Goal: Transaction & Acquisition: Purchase product/service

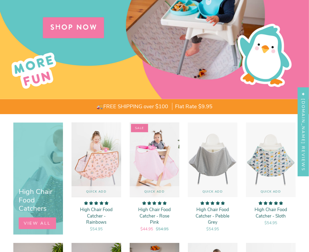
scroll to position [53, 0]
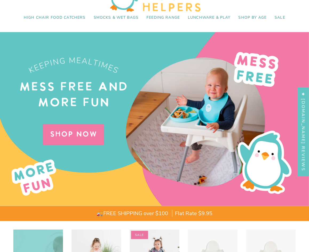
click at [88, 125] on div at bounding box center [154, 119] width 309 height 174
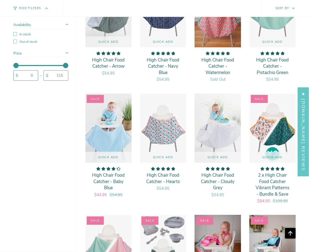
scroll to position [641, 0]
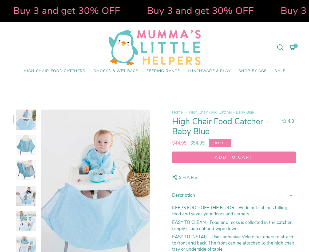
select select "pictures-first"
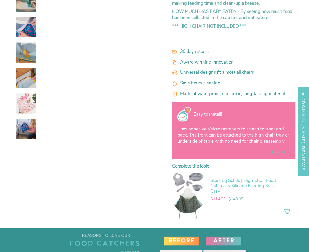
scroll to position [401, 0]
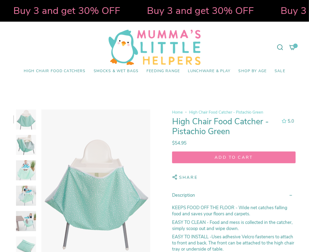
select select "pictures-first"
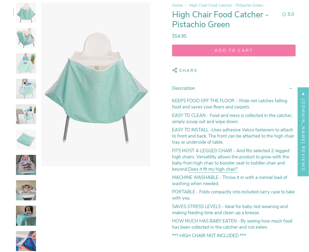
scroll to position [160, 0]
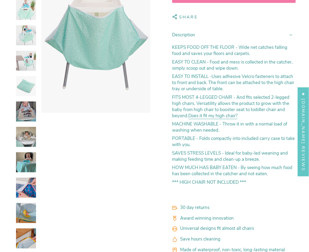
click at [25, 87] on img at bounding box center [26, 86] width 20 height 20
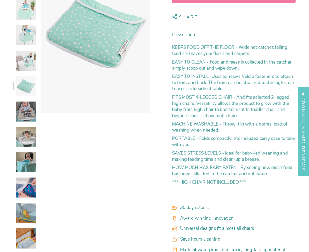
click at [30, 112] on img at bounding box center [26, 111] width 20 height 20
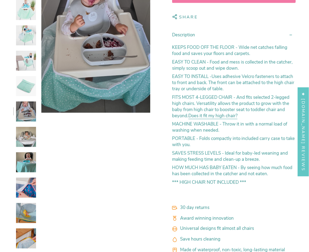
click at [29, 133] on img at bounding box center [26, 137] width 20 height 20
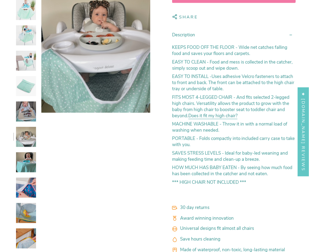
click at [22, 154] on img at bounding box center [26, 162] width 20 height 20
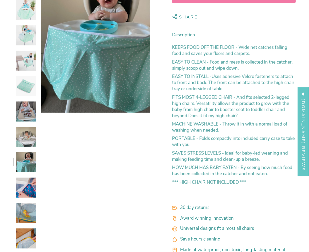
click at [25, 177] on div at bounding box center [24, 164] width 23 height 431
click at [20, 184] on img at bounding box center [26, 188] width 20 height 20
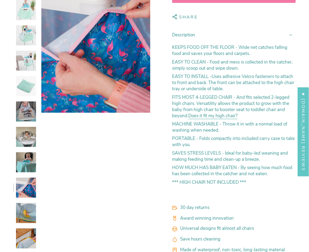
click at [24, 191] on img at bounding box center [26, 188] width 20 height 20
click at [28, 206] on img at bounding box center [26, 213] width 20 height 20
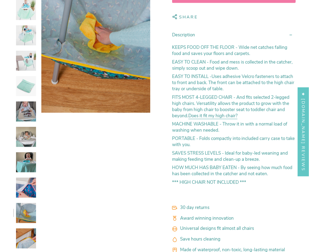
click at [28, 227] on div at bounding box center [24, 164] width 23 height 431
click at [21, 226] on div at bounding box center [24, 164] width 23 height 431
click at [29, 242] on img at bounding box center [26, 238] width 20 height 20
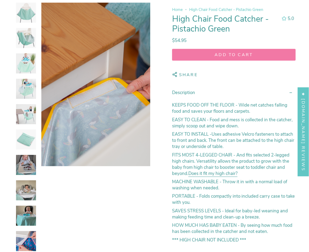
scroll to position [27, 0]
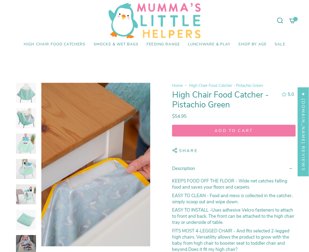
click at [31, 118] on img at bounding box center [26, 118] width 20 height 20
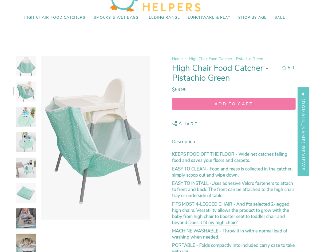
scroll to position [80, 0]
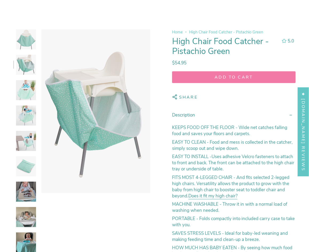
click at [23, 107] on img at bounding box center [26, 115] width 20 height 20
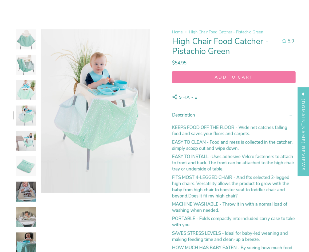
click at [24, 124] on img at bounding box center [26, 115] width 20 height 20
click at [20, 151] on div at bounding box center [24, 244] width 23 height 431
click at [31, 180] on div at bounding box center [24, 244] width 23 height 431
click at [24, 164] on img at bounding box center [26, 166] width 20 height 20
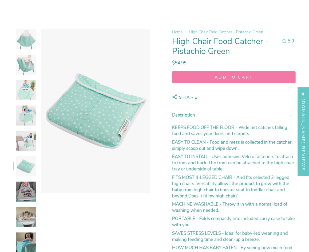
click at [24, 184] on img at bounding box center [26, 192] width 20 height 20
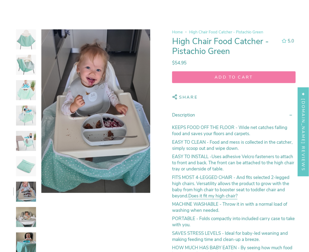
click at [27, 205] on div at bounding box center [24, 244] width 23 height 431
click at [26, 215] on img at bounding box center [26, 217] width 20 height 20
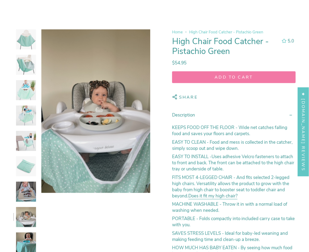
click at [28, 235] on img at bounding box center [26, 242] width 20 height 20
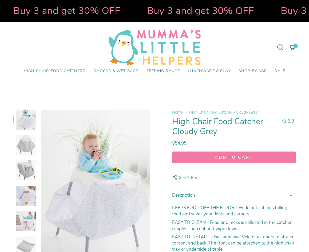
select select "pictures-first"
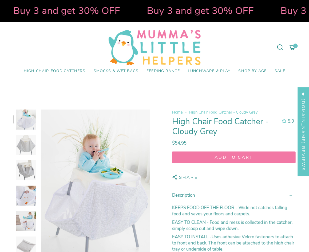
click at [26, 147] on img at bounding box center [26, 145] width 20 height 20
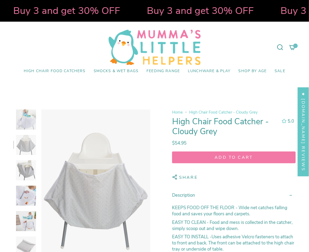
click at [25, 175] on img at bounding box center [26, 170] width 20 height 20
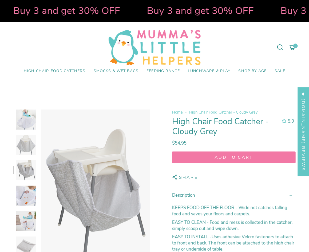
click at [25, 192] on img at bounding box center [26, 196] width 20 height 20
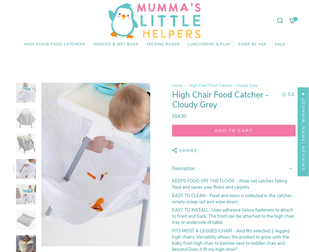
scroll to position [80, 0]
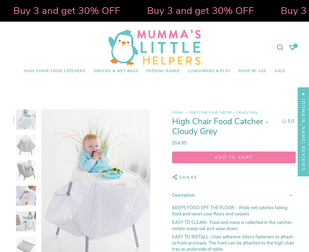
select select "pictures-first"
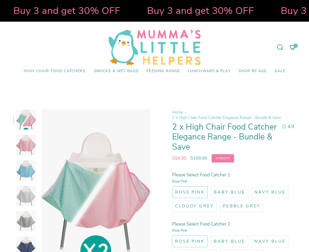
select select "pictures-first"
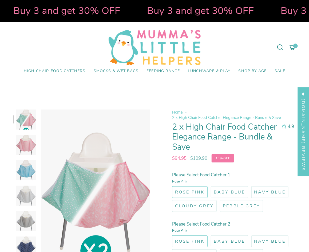
scroll to position [53, 0]
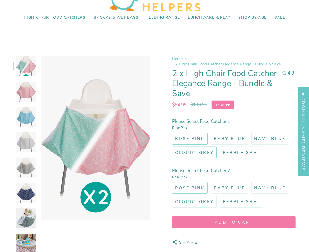
click at [195, 152] on span "Cloudy Grey" at bounding box center [194, 153] width 39 height 6
click at [171, 146] on input "Cloudy Grey" at bounding box center [171, 146] width 0 height 0
click at [27, 141] on img at bounding box center [26, 142] width 20 height 20
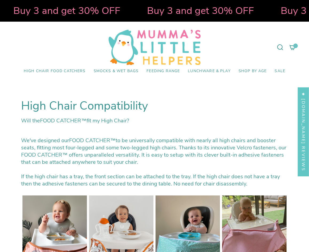
select select "pictures-first"
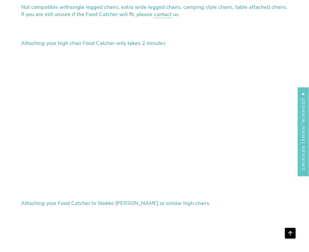
scroll to position [1442, 0]
